Goal: Check status: Check status

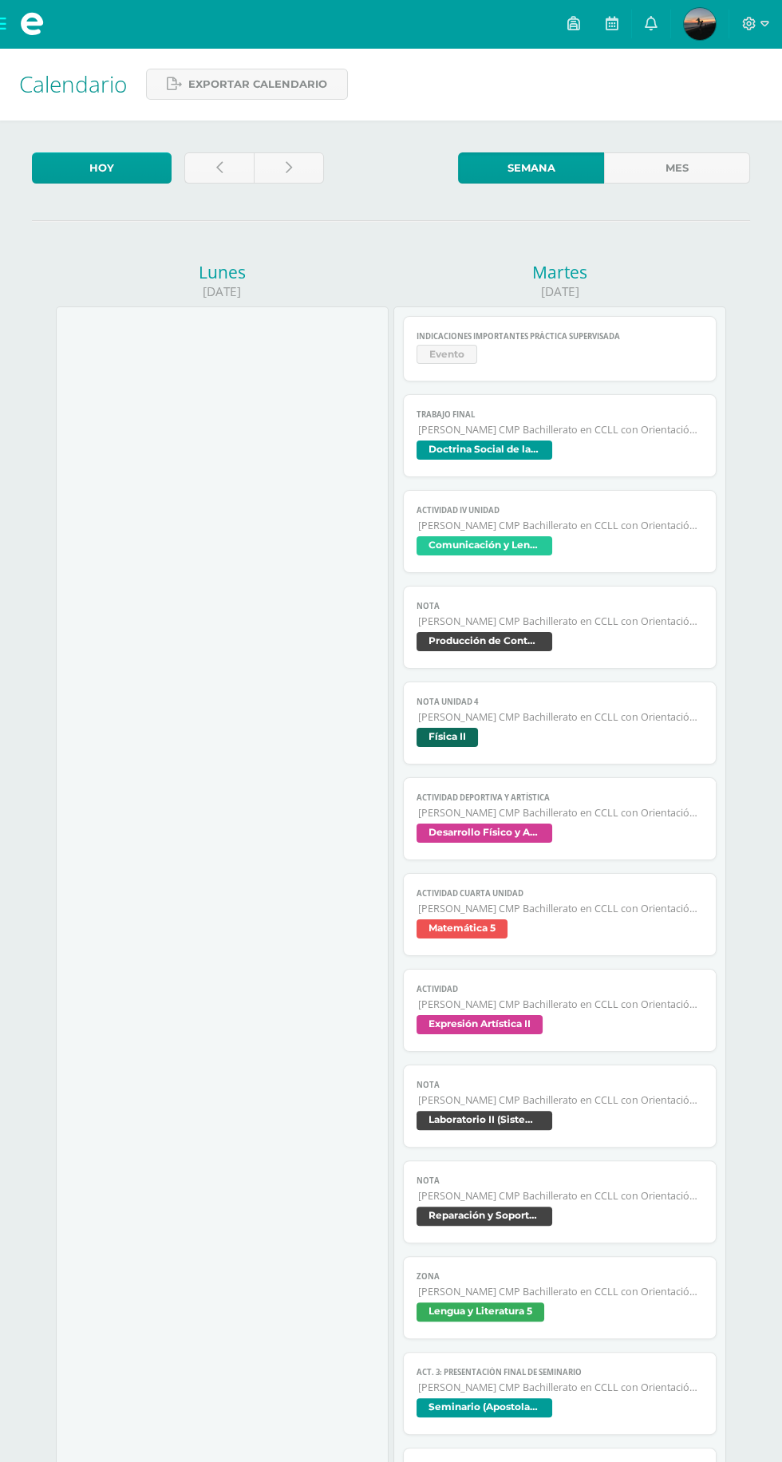
click at [682, 23] on span "Victor Manuel Mi Perfil" at bounding box center [700, 24] width 38 height 32
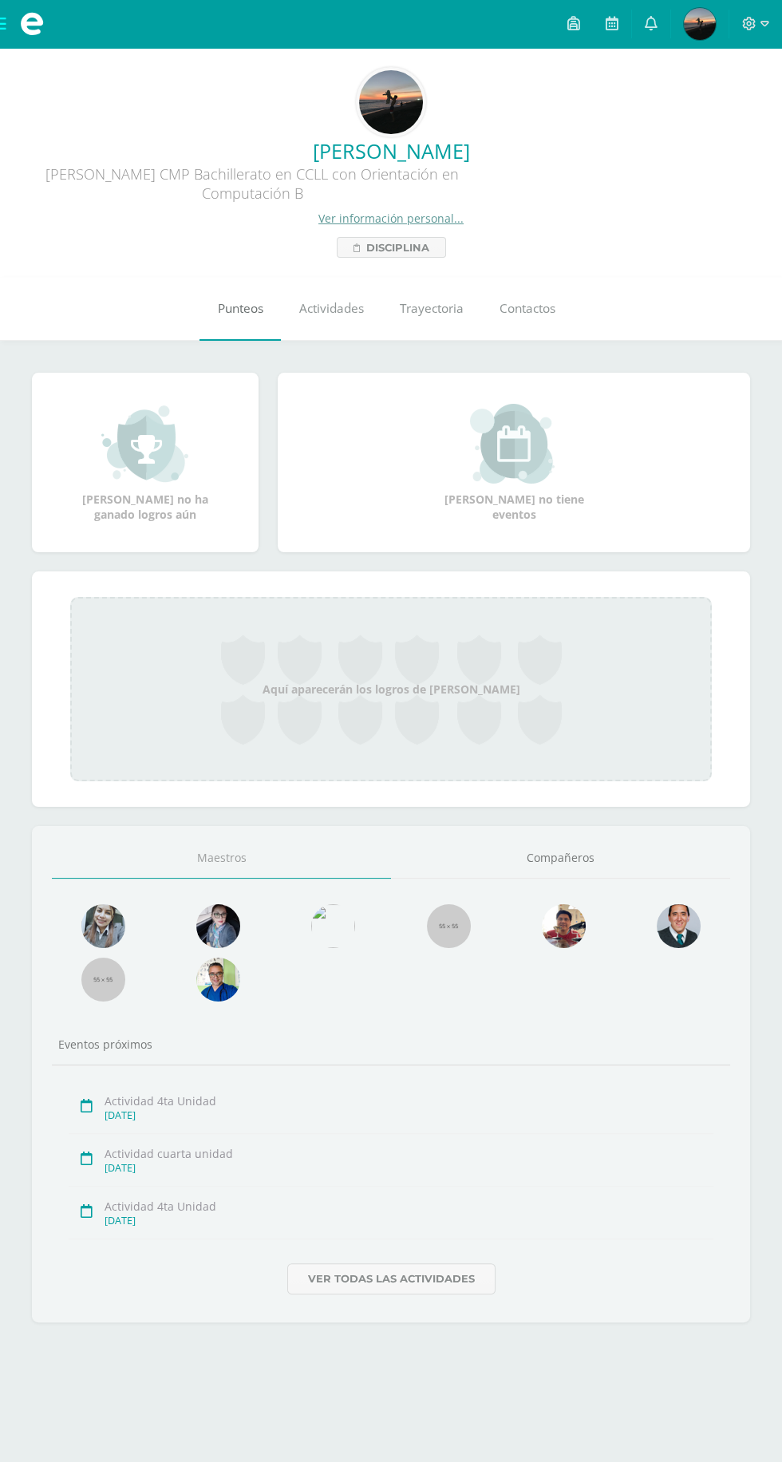
click at [199, 311] on link "Punteos" at bounding box center [239, 309] width 81 height 64
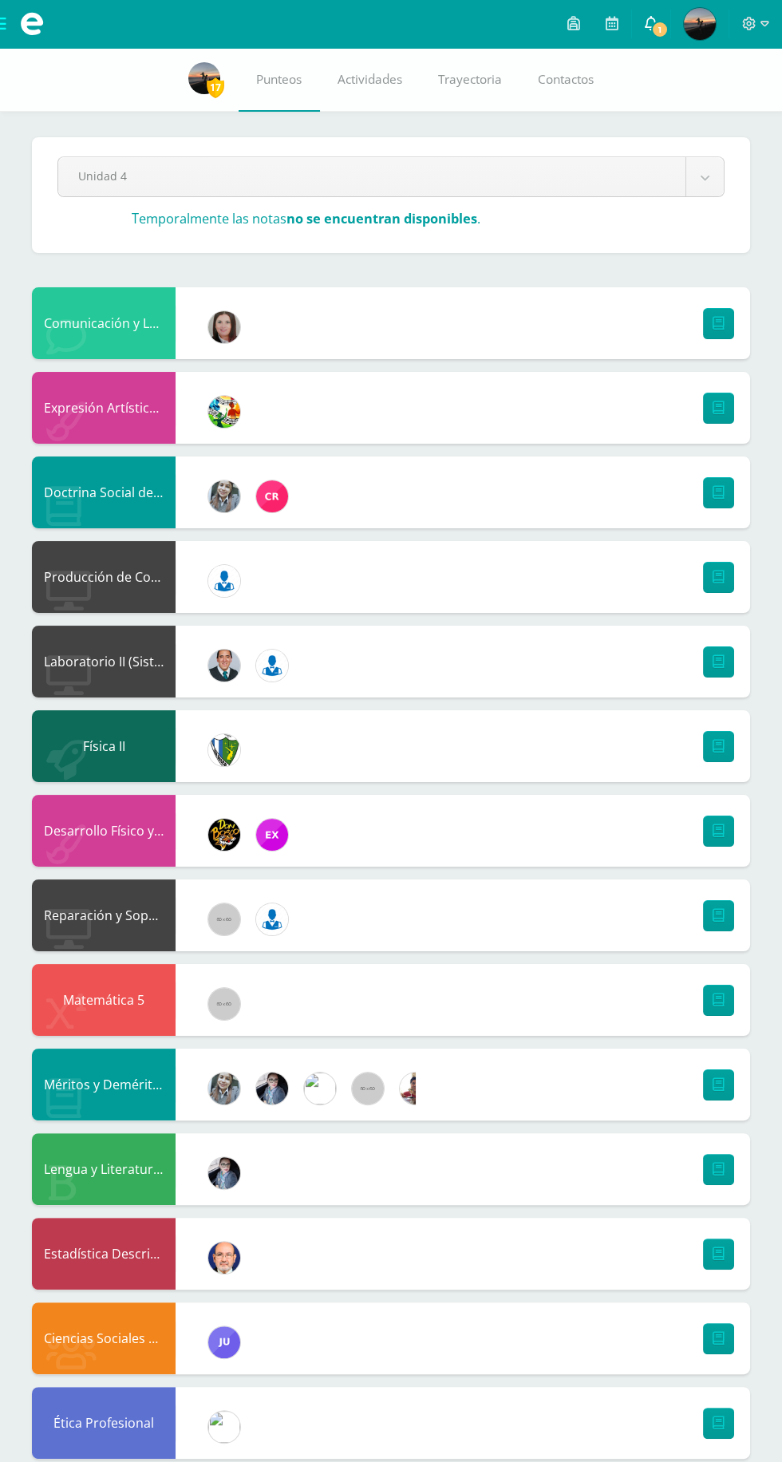
click at [649, 26] on icon at bounding box center [651, 23] width 13 height 14
